Goal: Task Accomplishment & Management: Manage account settings

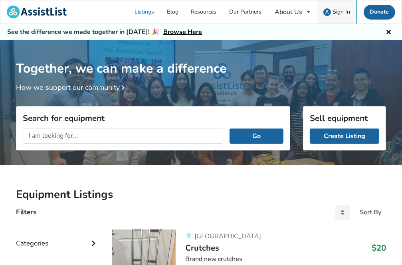
click at [344, 12] on span "Sign In" at bounding box center [342, 12] width 18 height 8
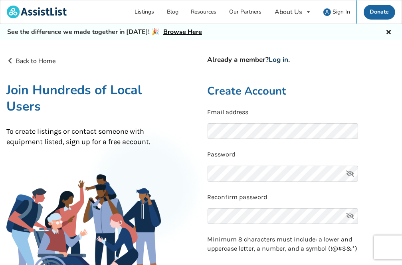
click at [283, 61] on link "Log in" at bounding box center [279, 59] width 20 height 9
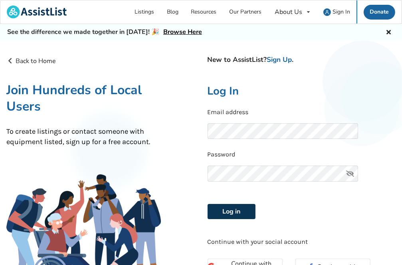
click at [236, 214] on button "Log in" at bounding box center [232, 211] width 48 height 15
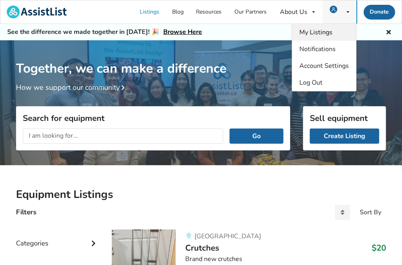
click at [319, 32] on span "My Listings" at bounding box center [315, 32] width 33 height 9
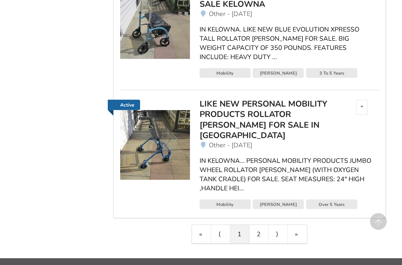
scroll to position [551, 0]
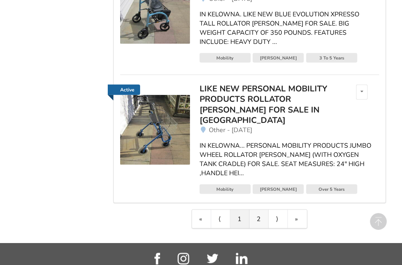
click at [260, 210] on link "2" at bounding box center [259, 219] width 19 height 18
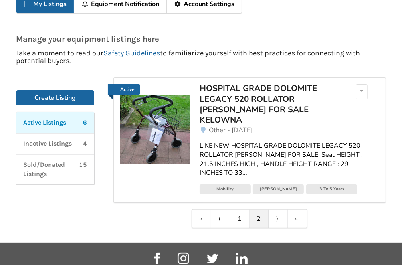
scroll to position [0, 0]
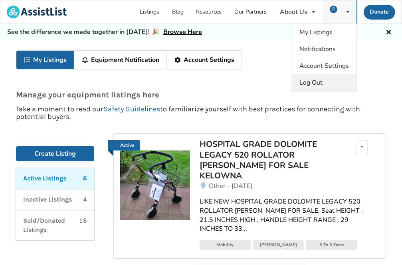
click at [311, 83] on span "Log Out" at bounding box center [310, 82] width 23 height 9
